Goal: Transaction & Acquisition: Purchase product/service

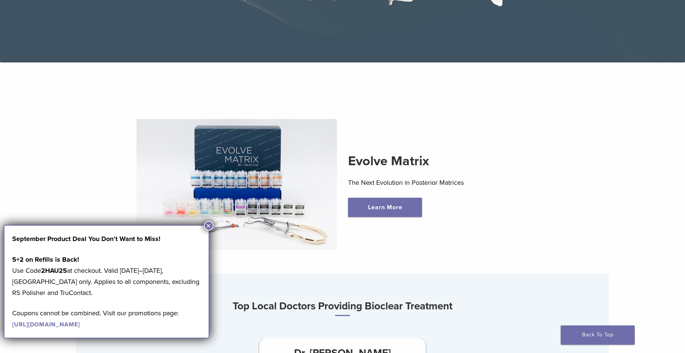
scroll to position [113, 0]
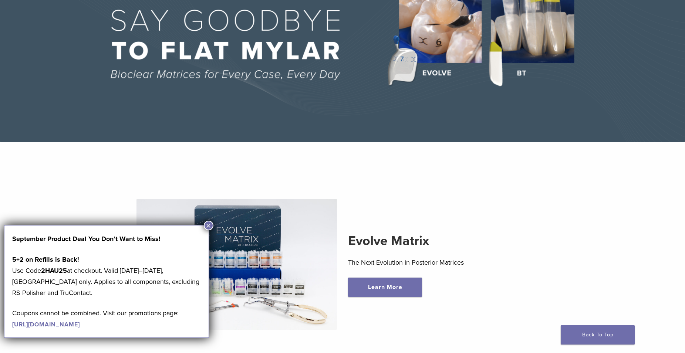
click at [542, 213] on div "Evolve Matrix The Next Evolution in Posterior Matrices Learn More" at bounding box center [342, 264] width 508 height 166
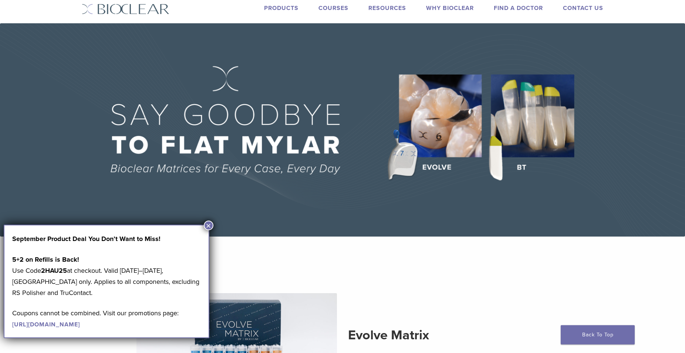
scroll to position [0, 0]
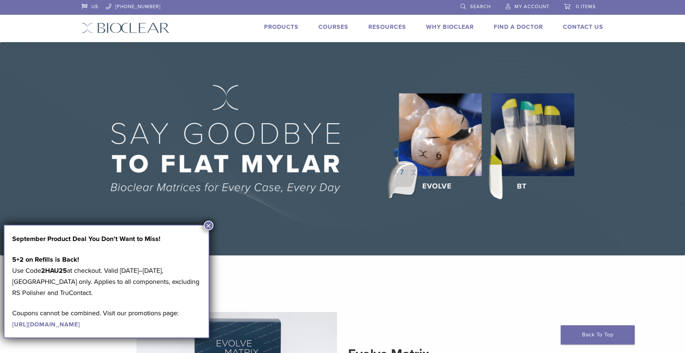
click at [279, 30] on link "Products" at bounding box center [281, 26] width 34 height 7
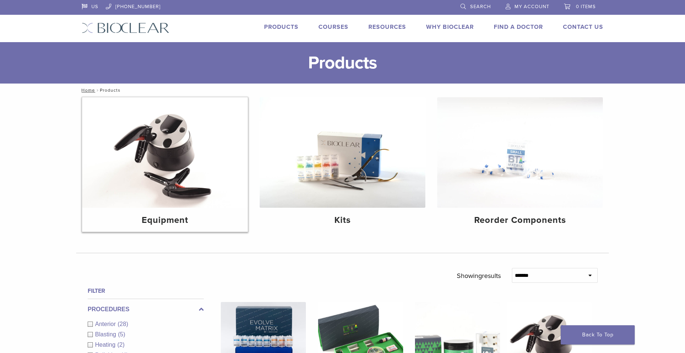
click at [174, 162] on img at bounding box center [165, 152] width 166 height 111
